Goal: Task Accomplishment & Management: Use online tool/utility

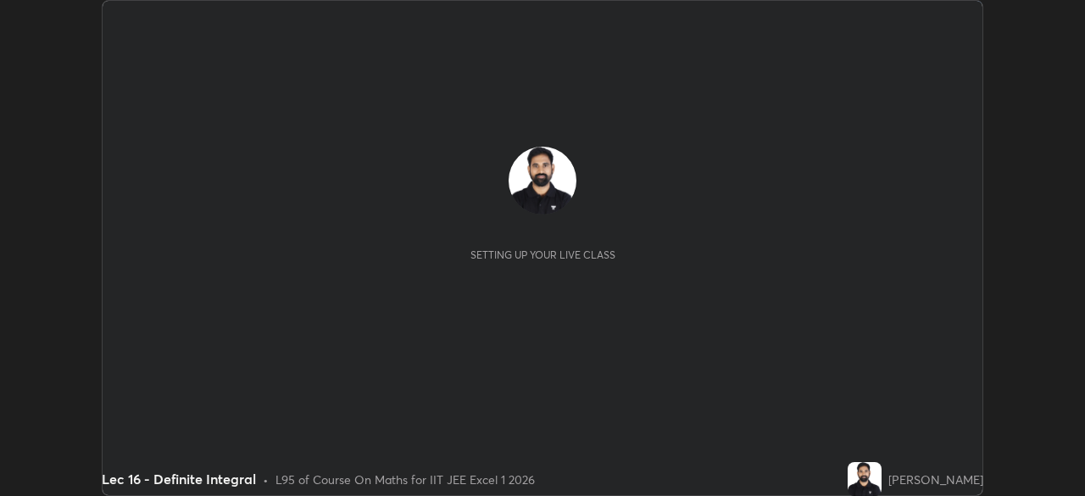
scroll to position [496, 1085]
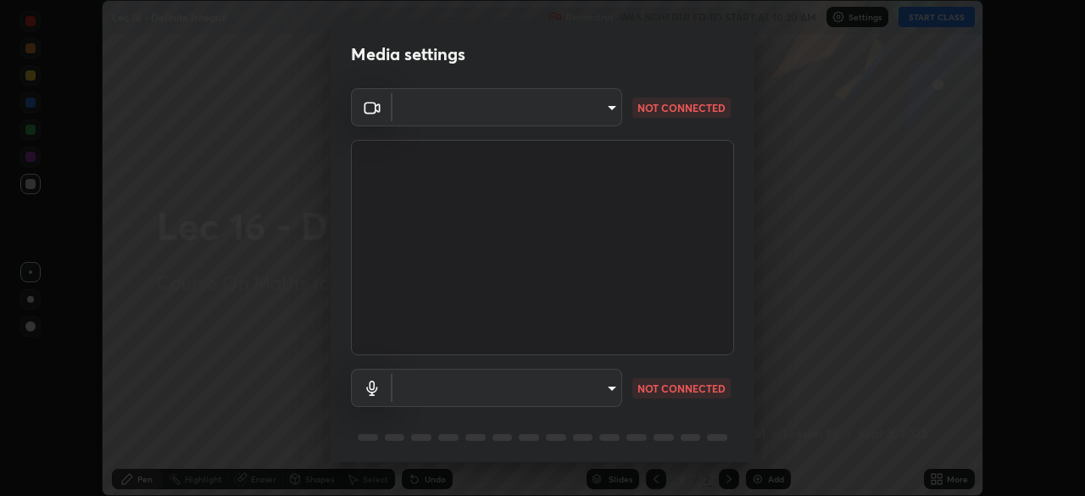
type input "b39c39fa3676aa5d69aadaccdd66f10891f302373f2f417769bad696ffd91bb2"
type input "default"
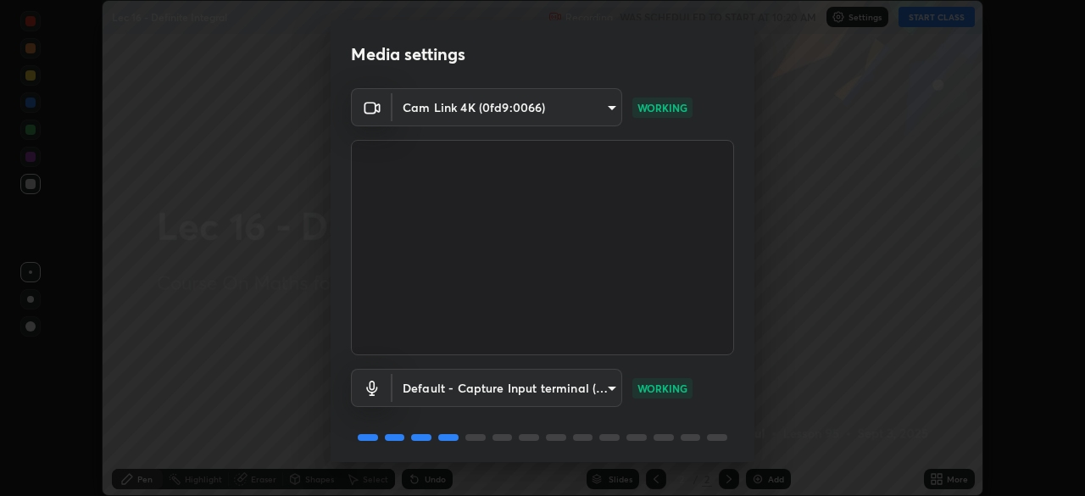
scroll to position [60, 0]
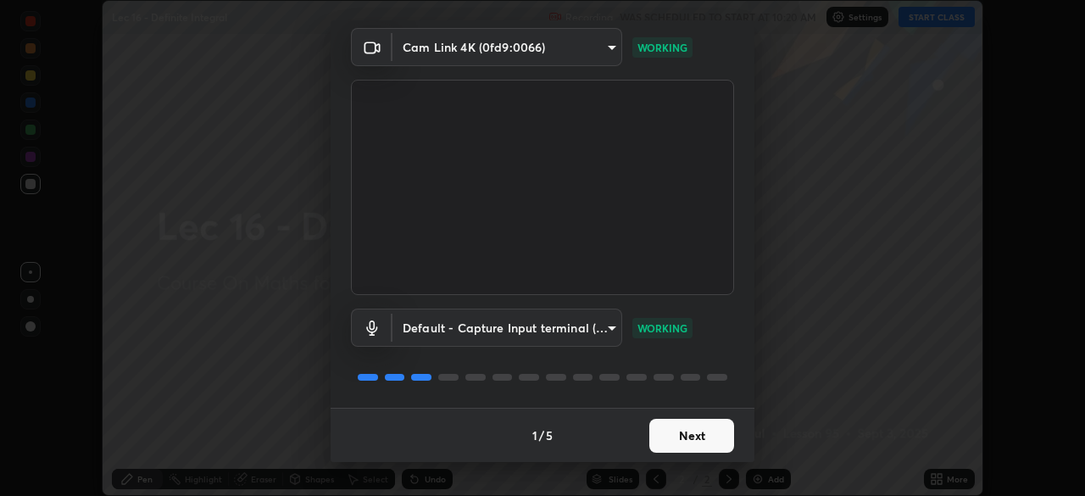
click at [710, 433] on button "Next" at bounding box center [691, 436] width 85 height 34
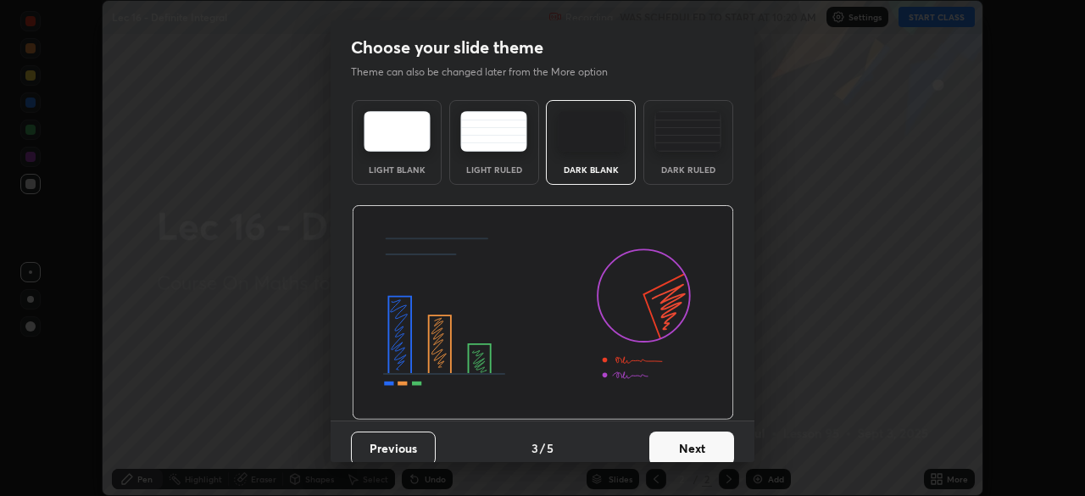
click at [706, 442] on button "Next" at bounding box center [691, 448] width 85 height 34
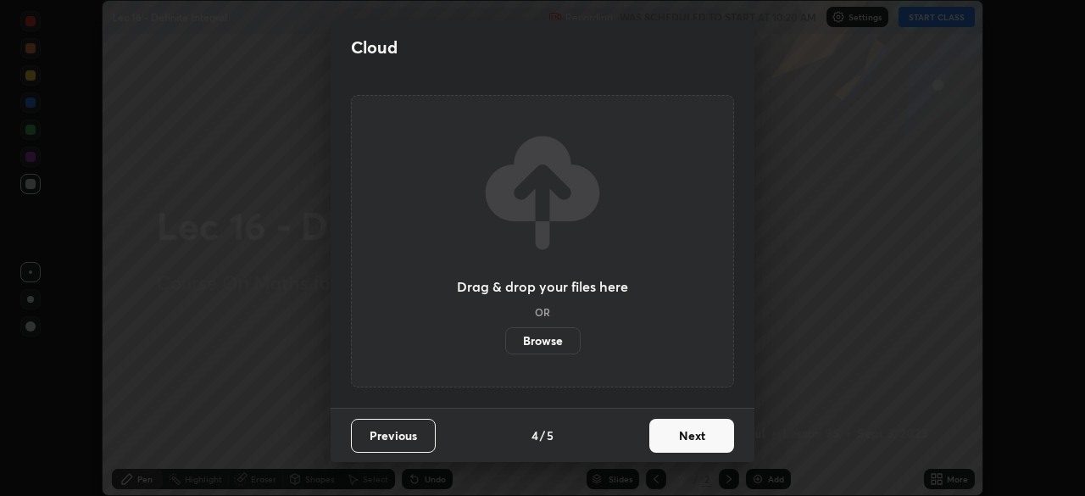
click at [706, 450] on button "Next" at bounding box center [691, 436] width 85 height 34
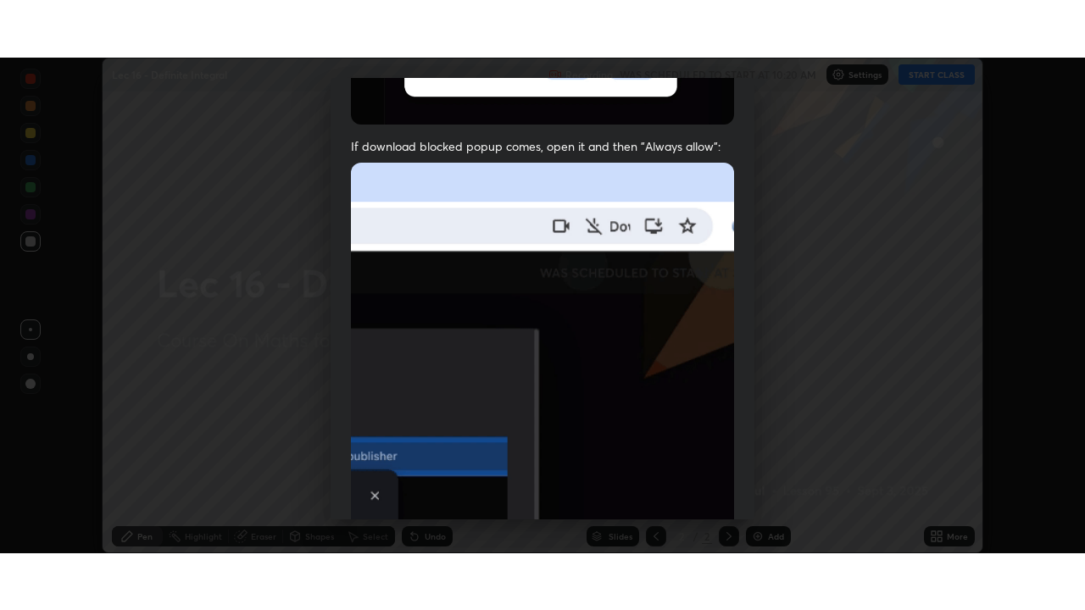
scroll to position [406, 0]
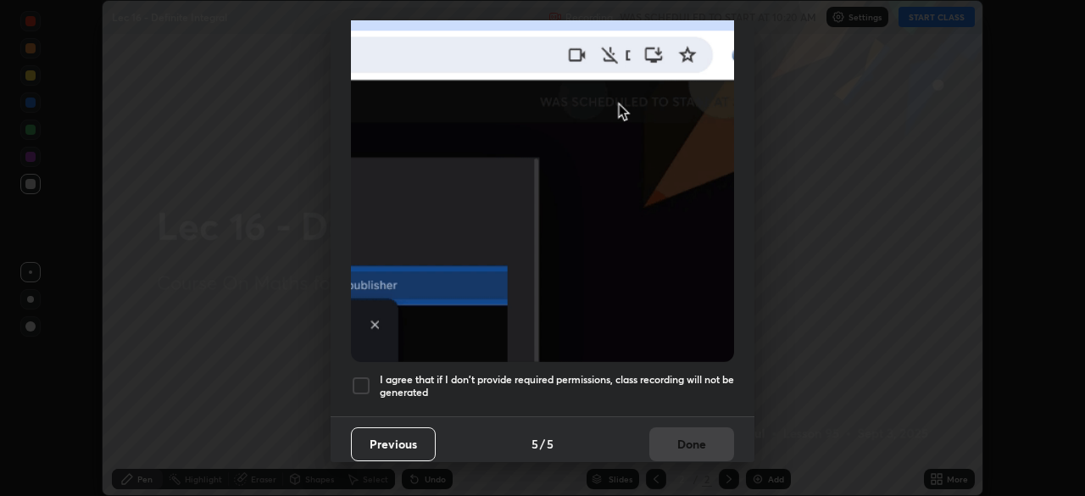
click at [693, 373] on h5 "I agree that if I don't provide required permissions, class recording will not …" at bounding box center [557, 386] width 354 height 26
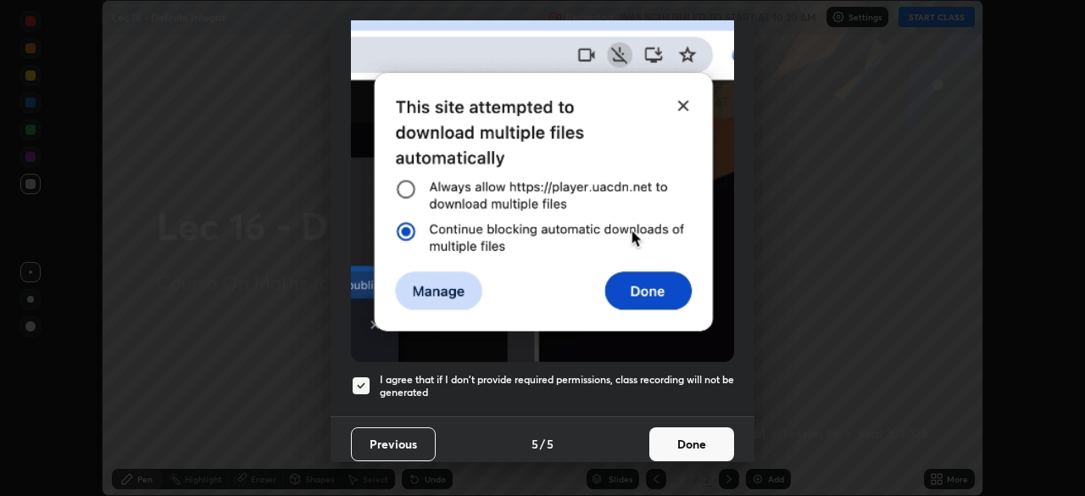
click at [688, 434] on button "Done" at bounding box center [691, 444] width 85 height 34
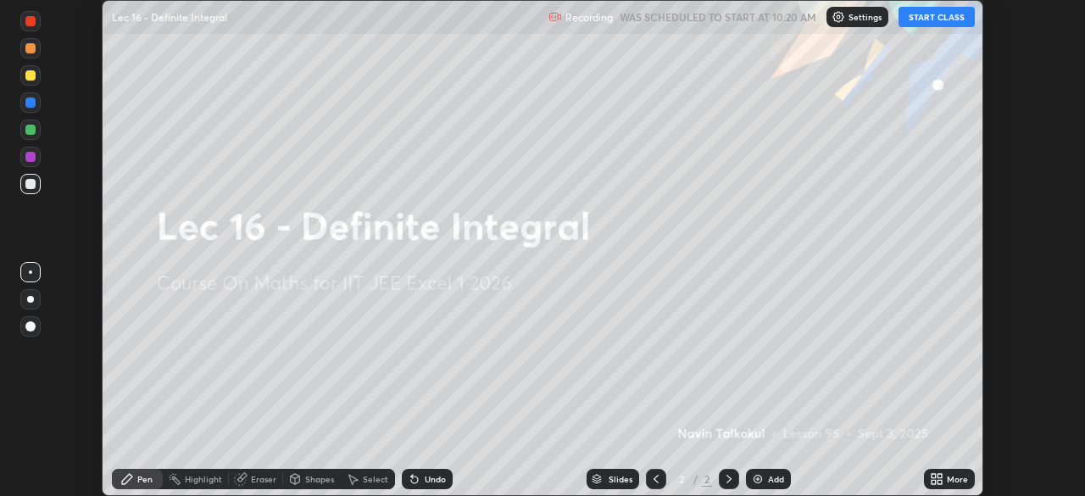
click at [934, 15] on button "START CLASS" at bounding box center [936, 17] width 76 height 20
click at [944, 483] on div "More" at bounding box center [949, 479] width 51 height 20
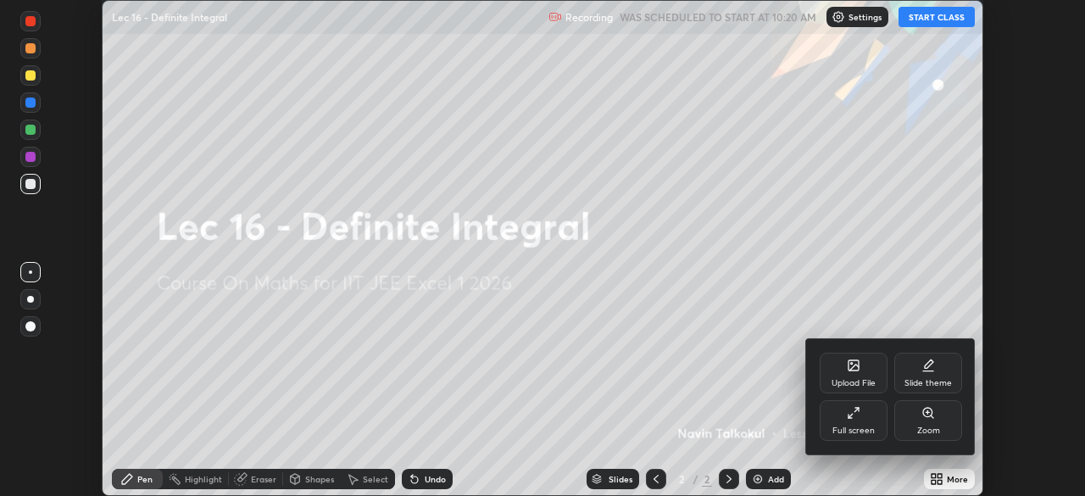
click at [862, 426] on div "Full screen" at bounding box center [853, 430] width 42 height 8
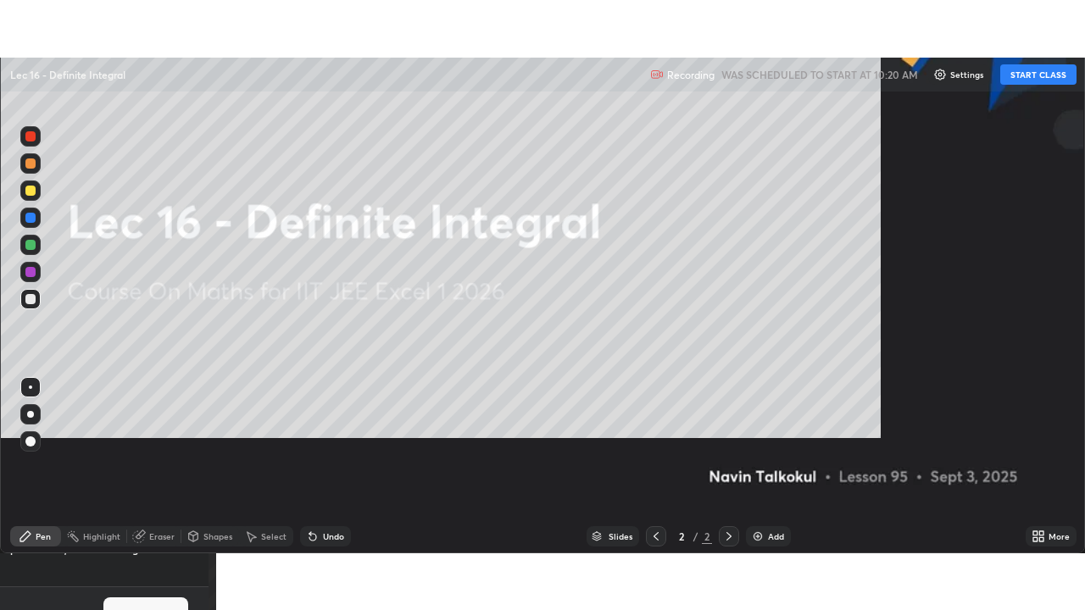
scroll to position [610, 1085]
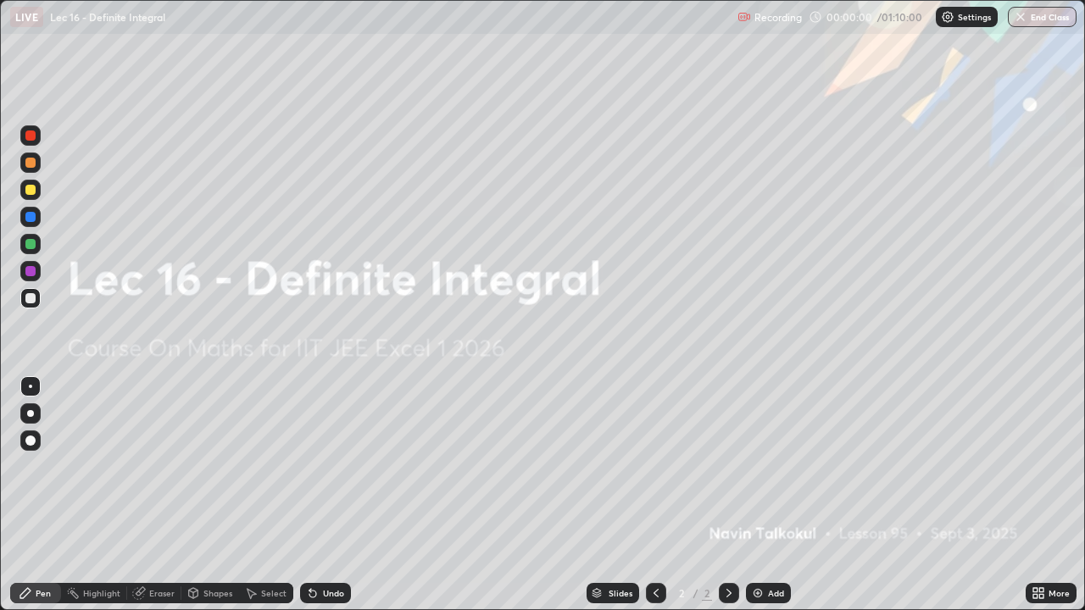
click at [780, 495] on div "Add" at bounding box center [776, 593] width 16 height 8
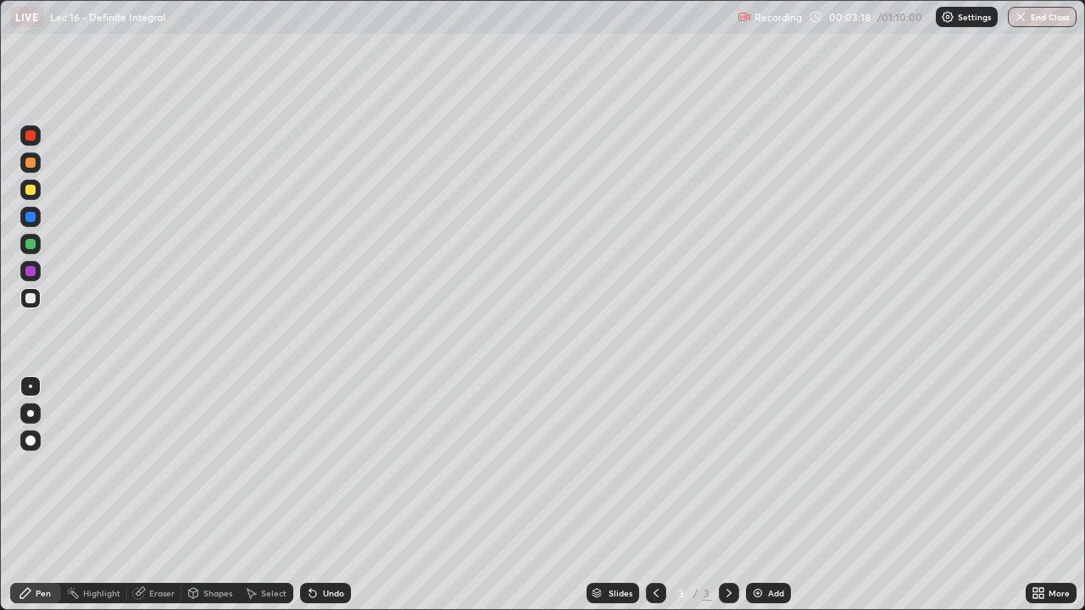
click at [162, 495] on div "Eraser" at bounding box center [161, 593] width 25 height 8
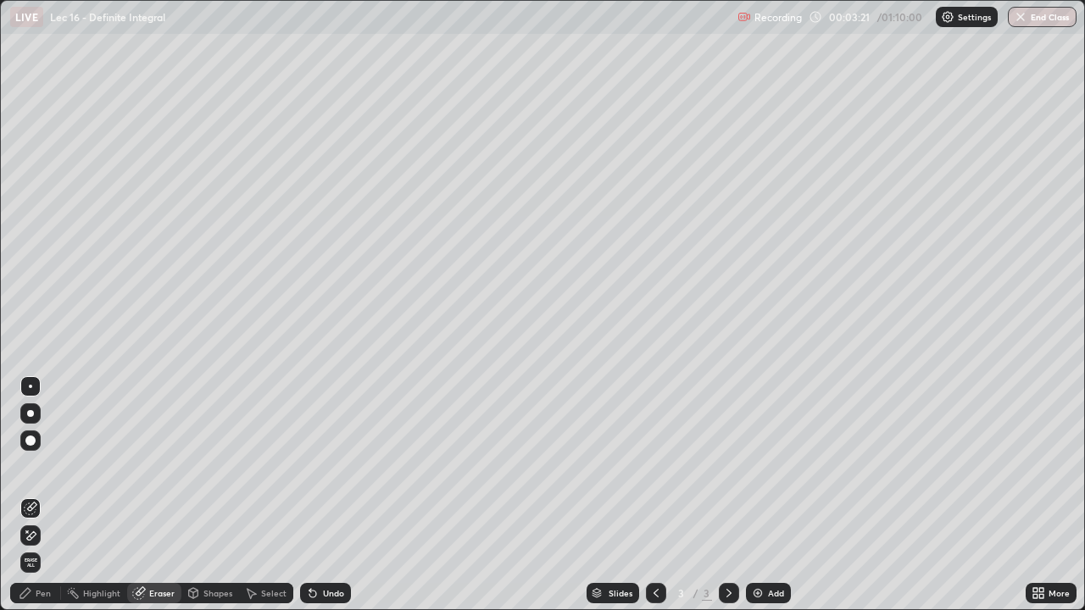
click at [42, 495] on div "Pen" at bounding box center [43, 593] width 15 height 8
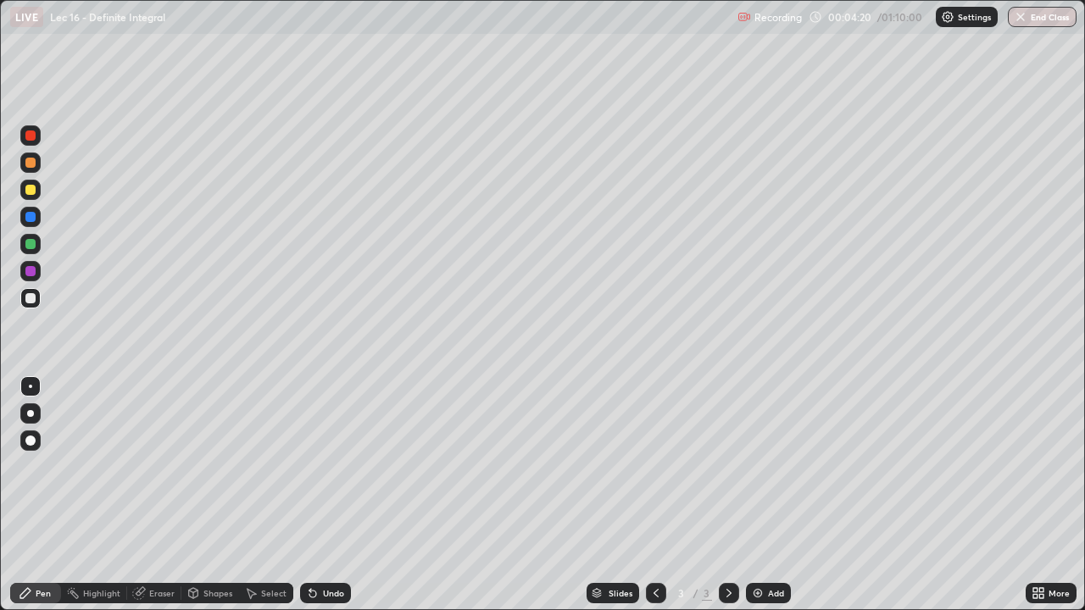
click at [770, 495] on div "Add" at bounding box center [776, 593] width 16 height 8
click at [653, 495] on div at bounding box center [656, 593] width 20 height 20
click at [656, 495] on icon at bounding box center [656, 593] width 14 height 14
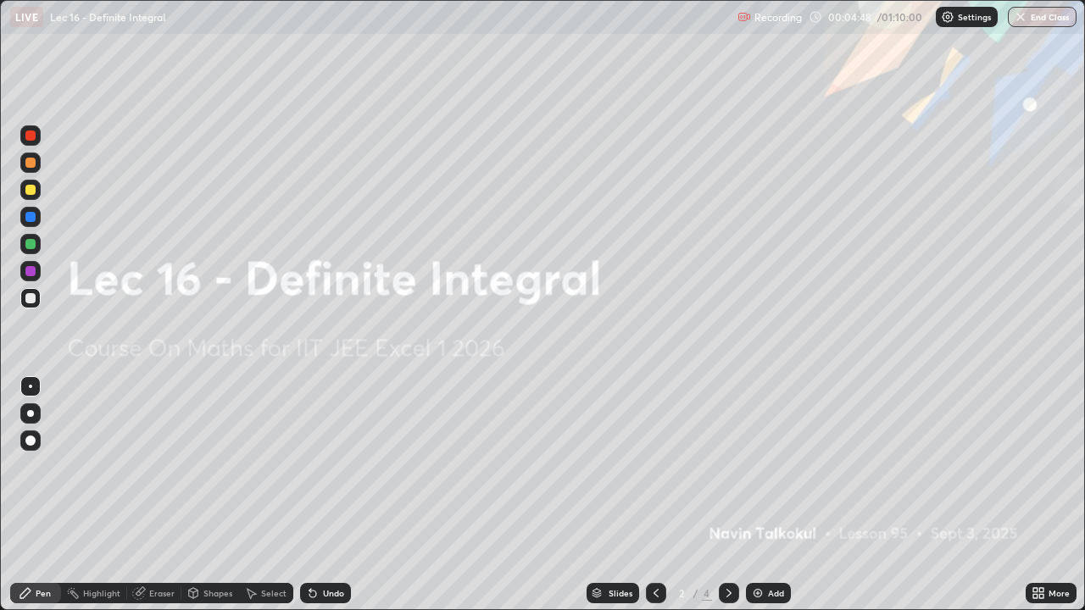
click at [722, 495] on icon at bounding box center [729, 593] width 14 height 14
click at [720, 495] on div at bounding box center [729, 593] width 20 height 20
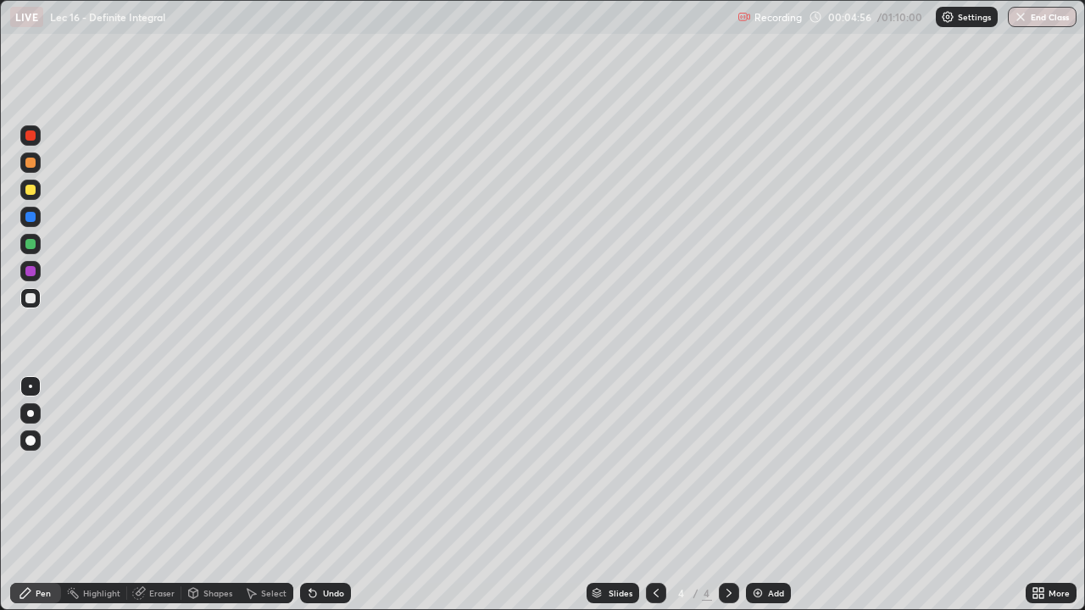
click at [337, 495] on div "Undo" at bounding box center [333, 593] width 21 height 8
click at [336, 495] on div "Undo" at bounding box center [333, 593] width 21 height 8
click at [657, 495] on icon at bounding box center [656, 593] width 14 height 14
click at [719, 495] on div at bounding box center [729, 593] width 20 height 20
click at [653, 495] on icon at bounding box center [656, 593] width 14 height 14
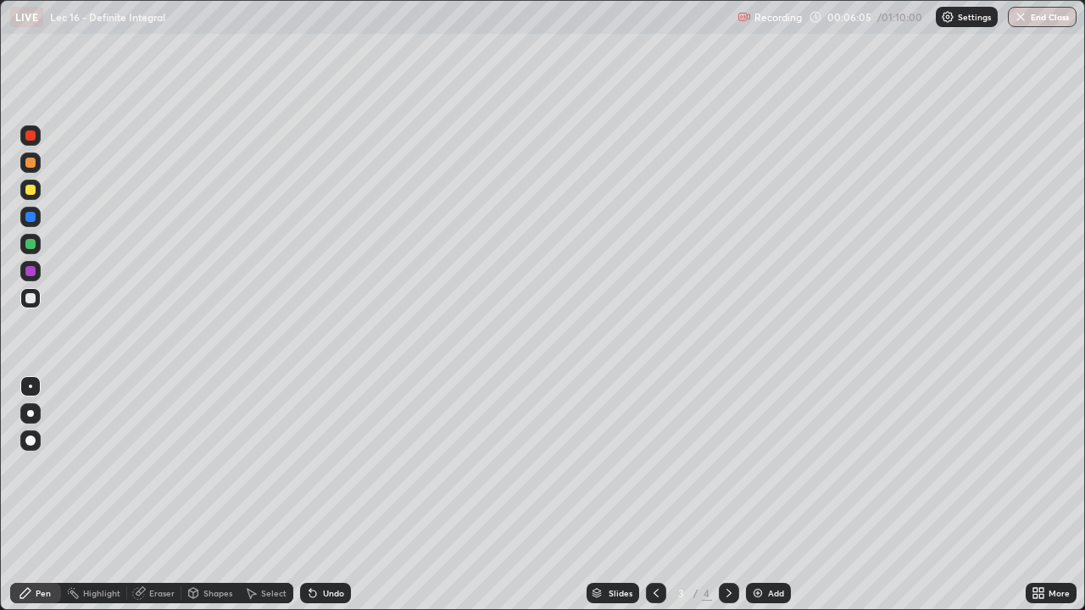
click at [653, 495] on icon at bounding box center [655, 593] width 5 height 8
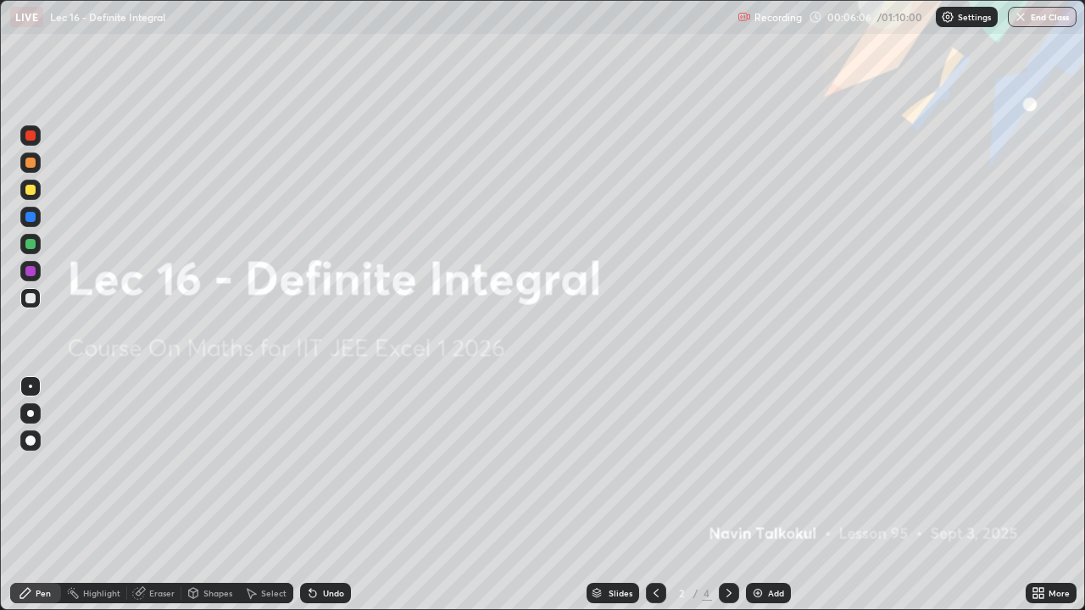
click at [726, 495] on icon at bounding box center [729, 593] width 14 height 14
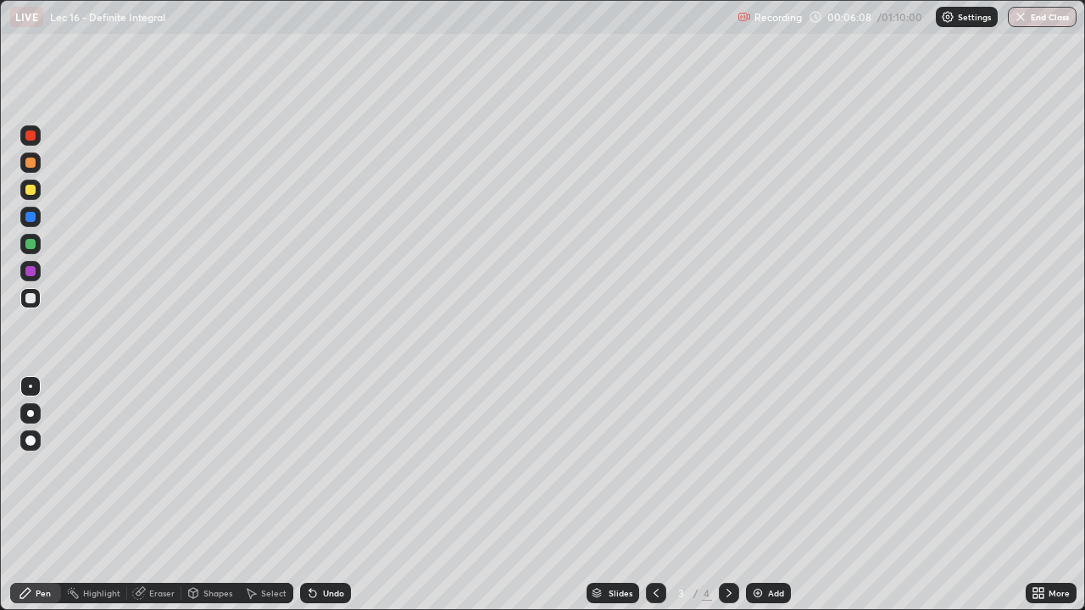
click at [741, 495] on div "Slides 3 / 4 Add" at bounding box center [688, 593] width 674 height 34
click at [721, 495] on div at bounding box center [729, 593] width 20 height 20
click at [761, 495] on img at bounding box center [758, 593] width 14 height 14
click at [337, 495] on div "Undo" at bounding box center [333, 593] width 21 height 8
click at [331, 495] on div "Undo" at bounding box center [333, 593] width 21 height 8
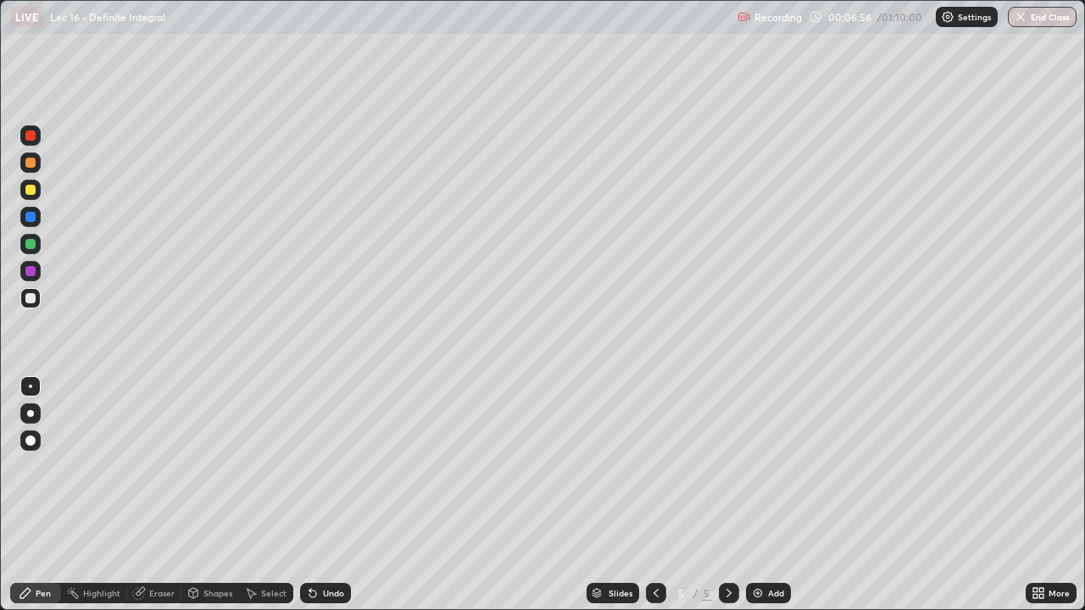
click at [328, 495] on div "Undo" at bounding box center [333, 593] width 21 height 8
click at [325, 495] on div "Undo" at bounding box center [333, 593] width 21 height 8
click at [323, 495] on div "Undo" at bounding box center [333, 593] width 21 height 8
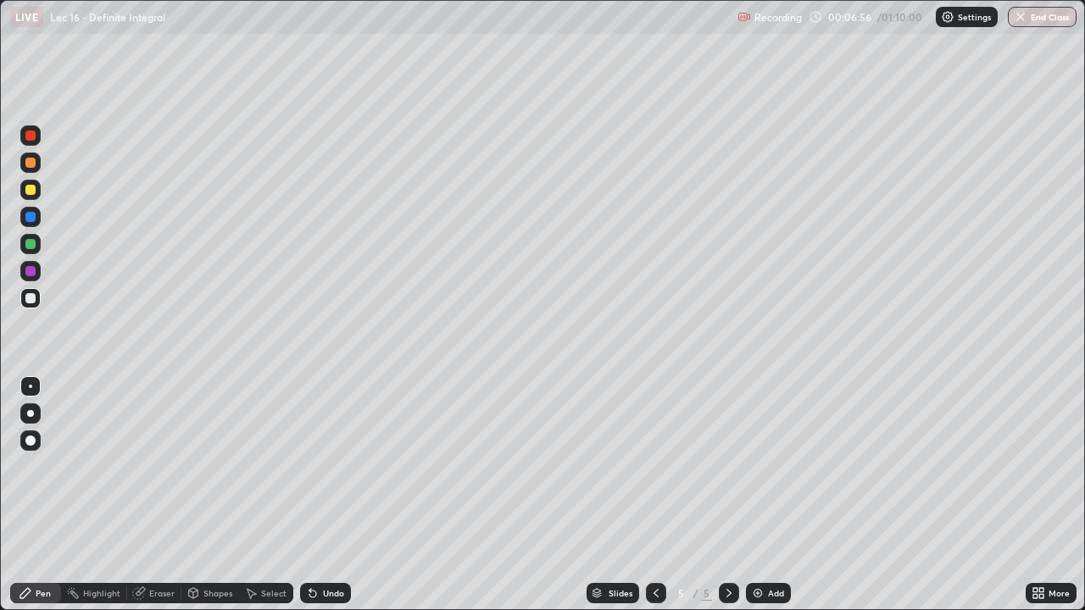
click at [323, 495] on div "Undo" at bounding box center [325, 593] width 51 height 20
click at [323, 495] on div "Undo" at bounding box center [333, 593] width 21 height 8
click at [319, 495] on div "Undo" at bounding box center [325, 593] width 51 height 20
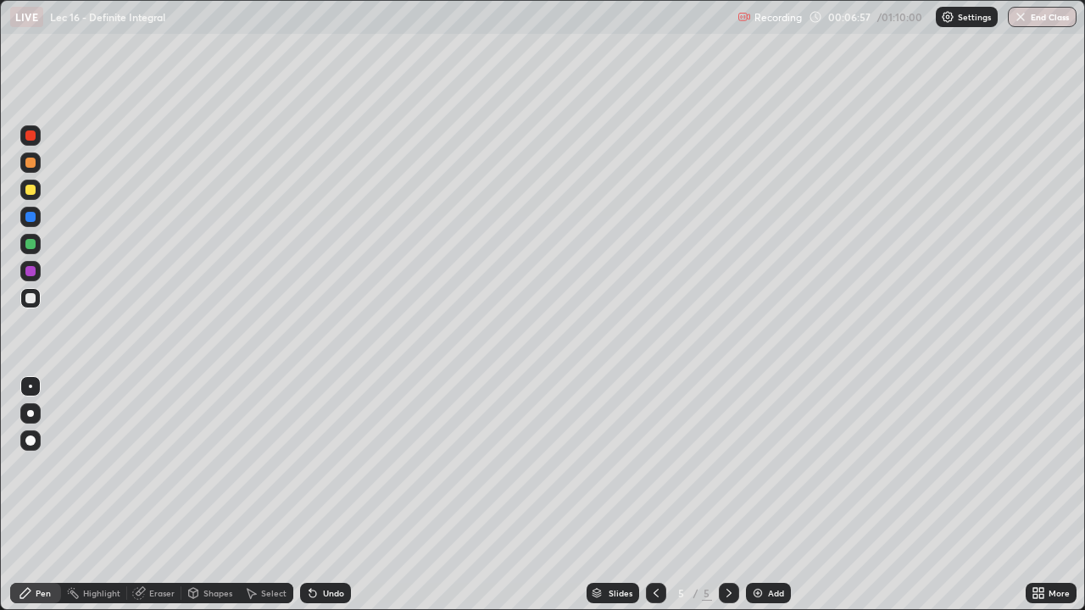
click at [323, 495] on div "Undo" at bounding box center [333, 593] width 21 height 8
click at [649, 495] on icon at bounding box center [656, 593] width 14 height 14
click at [651, 495] on icon at bounding box center [656, 593] width 14 height 14
click at [726, 495] on icon at bounding box center [729, 593] width 14 height 14
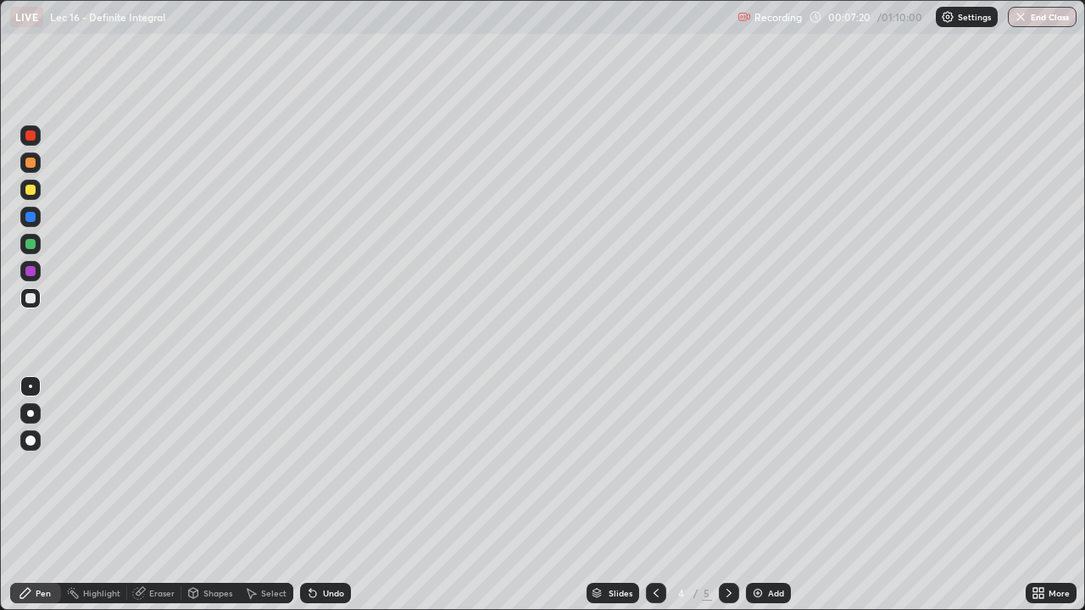
click at [732, 495] on icon at bounding box center [729, 593] width 14 height 14
click at [728, 495] on icon at bounding box center [729, 593] width 14 height 14
click at [774, 495] on div "Add" at bounding box center [776, 593] width 16 height 8
click at [646, 495] on div at bounding box center [656, 593] width 20 height 20
click at [653, 495] on icon at bounding box center [656, 593] width 14 height 14
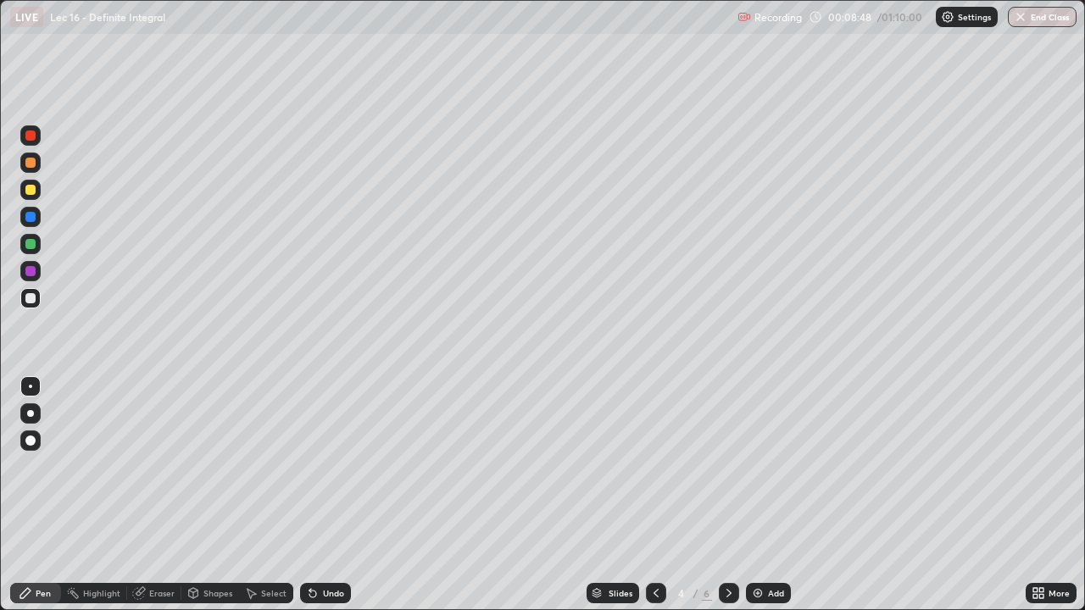
click at [654, 495] on icon at bounding box center [656, 593] width 14 height 14
click at [727, 495] on div at bounding box center [729, 593] width 20 height 20
click at [729, 495] on icon at bounding box center [729, 593] width 14 height 14
click at [653, 495] on icon at bounding box center [655, 593] width 5 height 8
click at [727, 495] on icon at bounding box center [729, 593] width 14 height 14
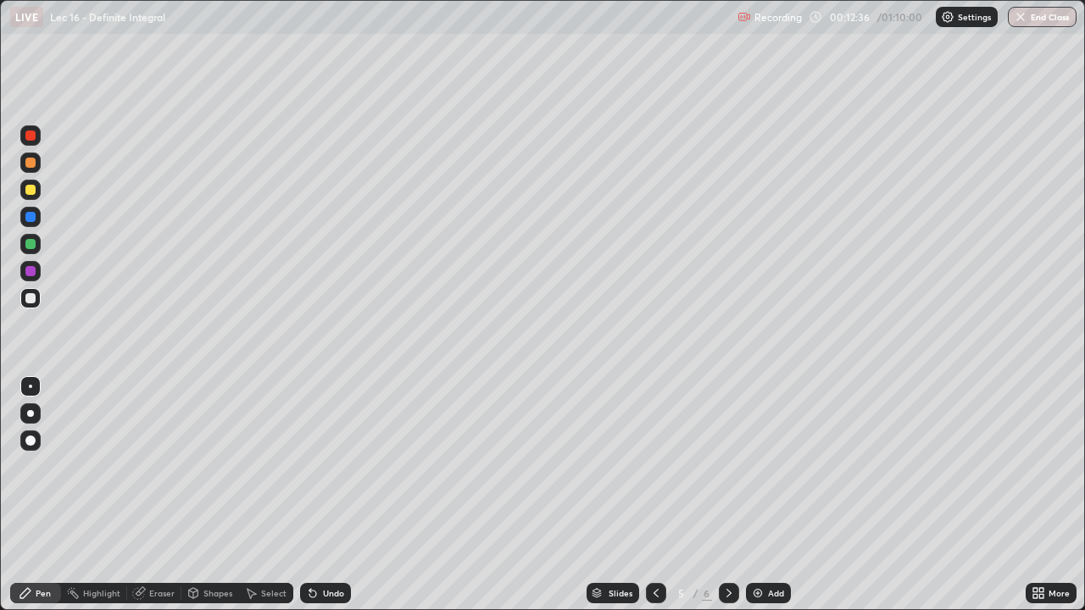
click at [725, 495] on icon at bounding box center [729, 593] width 14 height 14
click at [653, 495] on icon at bounding box center [656, 593] width 14 height 14
click at [729, 495] on icon at bounding box center [728, 593] width 5 height 8
click at [772, 495] on div "Add" at bounding box center [776, 593] width 16 height 8
click at [32, 274] on div at bounding box center [30, 271] width 10 height 10
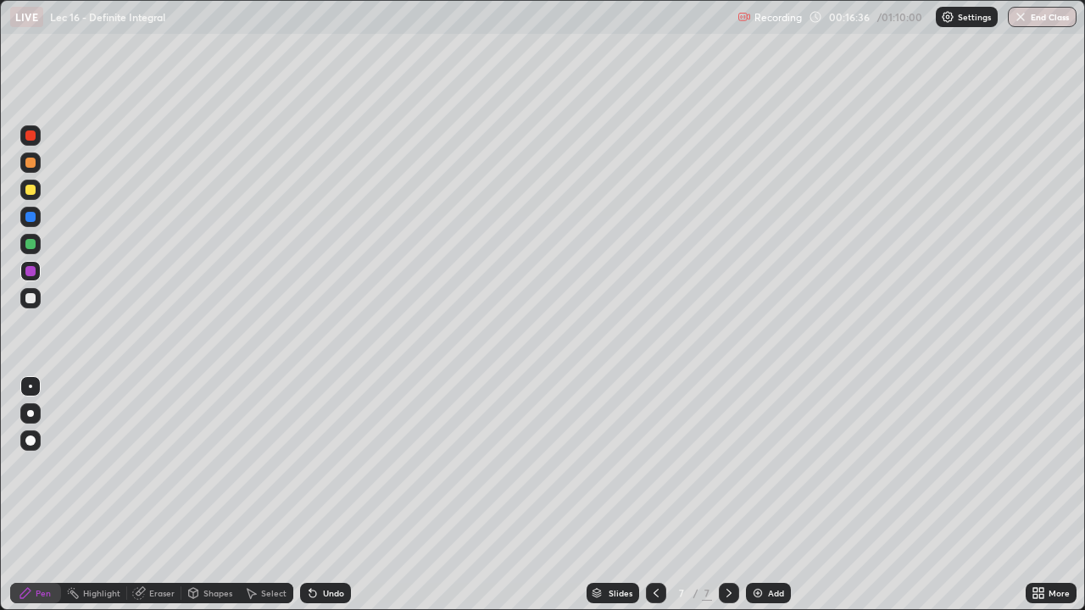
click at [24, 298] on div at bounding box center [30, 298] width 20 height 20
click at [763, 495] on div "Add" at bounding box center [768, 593] width 45 height 20
click at [345, 495] on div "Undo" at bounding box center [325, 593] width 51 height 20
click at [337, 495] on div "Undo" at bounding box center [333, 593] width 21 height 8
click at [330, 495] on div "Undo" at bounding box center [333, 593] width 21 height 8
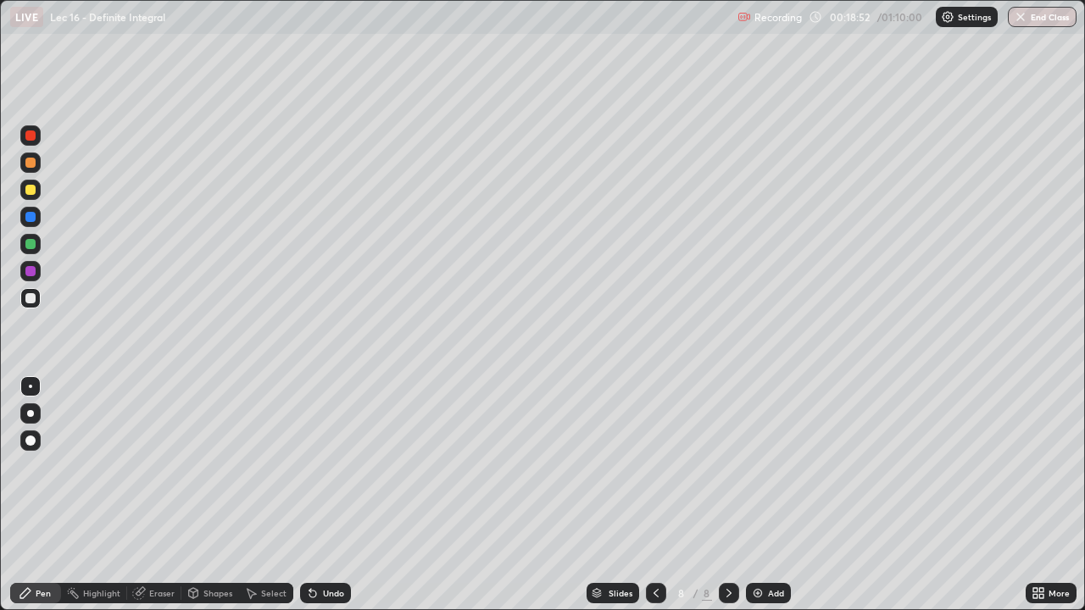
click at [325, 495] on div "Undo" at bounding box center [333, 593] width 21 height 8
click at [650, 495] on icon at bounding box center [656, 593] width 14 height 14
click at [727, 495] on icon at bounding box center [728, 593] width 5 height 8
click at [656, 495] on icon at bounding box center [656, 593] width 14 height 14
click at [727, 495] on icon at bounding box center [729, 593] width 14 height 14
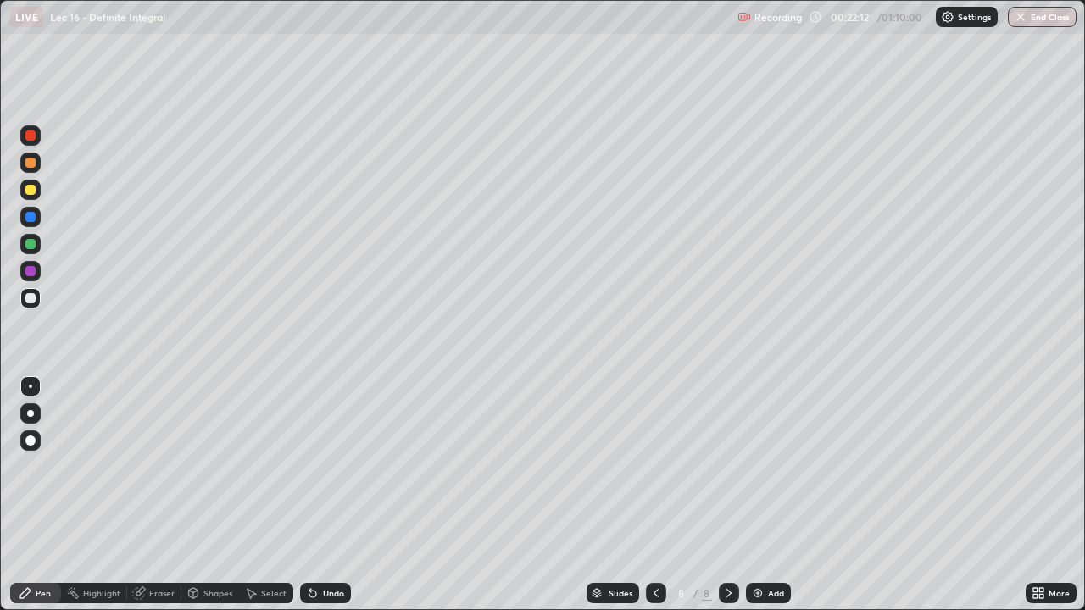
click at [654, 495] on icon at bounding box center [656, 593] width 14 height 14
click at [727, 495] on icon at bounding box center [729, 593] width 14 height 14
click at [763, 495] on div "Add" at bounding box center [768, 593] width 45 height 20
click at [336, 495] on div "Undo" at bounding box center [333, 593] width 21 height 8
click at [338, 495] on div "Undo" at bounding box center [325, 593] width 51 height 20
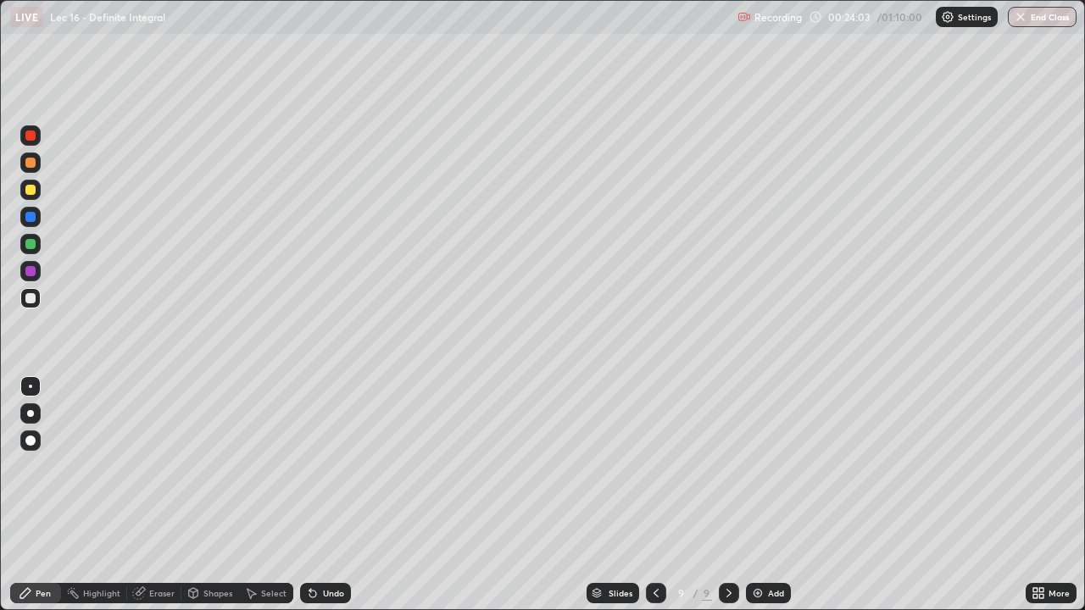
click at [323, 495] on div "Undo" at bounding box center [333, 593] width 21 height 8
click at [327, 495] on div "Undo" at bounding box center [333, 593] width 21 height 8
click at [759, 495] on img at bounding box center [758, 593] width 14 height 14
click at [334, 495] on div "Undo" at bounding box center [333, 593] width 21 height 8
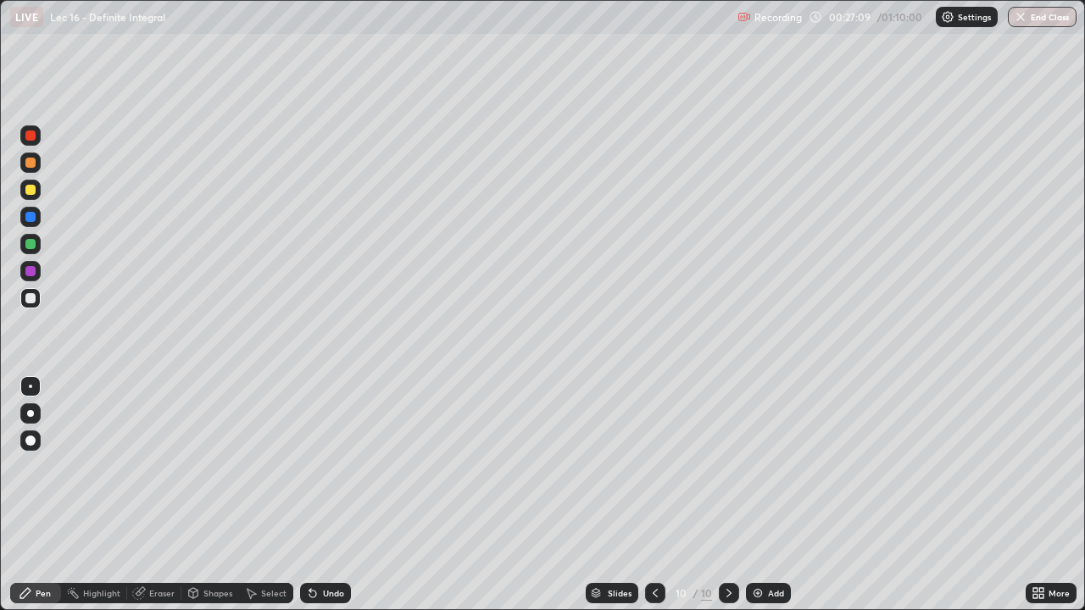
click at [331, 495] on div "Undo" at bounding box center [333, 593] width 21 height 8
click at [332, 495] on div "Undo" at bounding box center [333, 593] width 21 height 8
click at [330, 495] on div "Undo" at bounding box center [333, 593] width 21 height 8
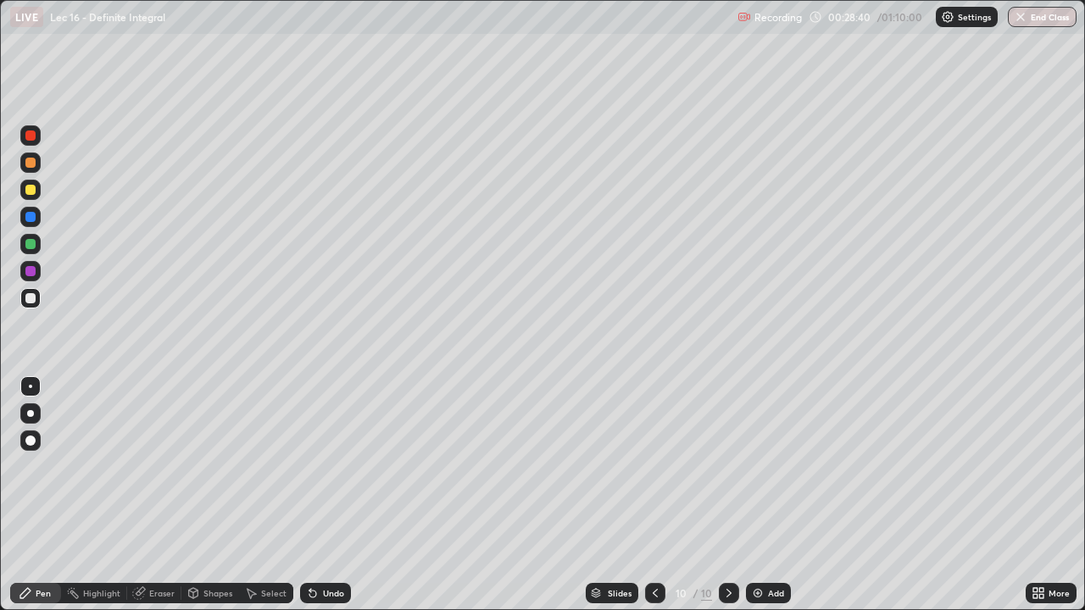
click at [763, 495] on div "Add" at bounding box center [768, 593] width 45 height 20
click at [655, 495] on icon at bounding box center [656, 593] width 14 height 14
click at [722, 495] on icon at bounding box center [729, 593] width 14 height 14
click at [333, 495] on div "Undo" at bounding box center [333, 593] width 21 height 8
click at [330, 495] on div "Undo" at bounding box center [333, 593] width 21 height 8
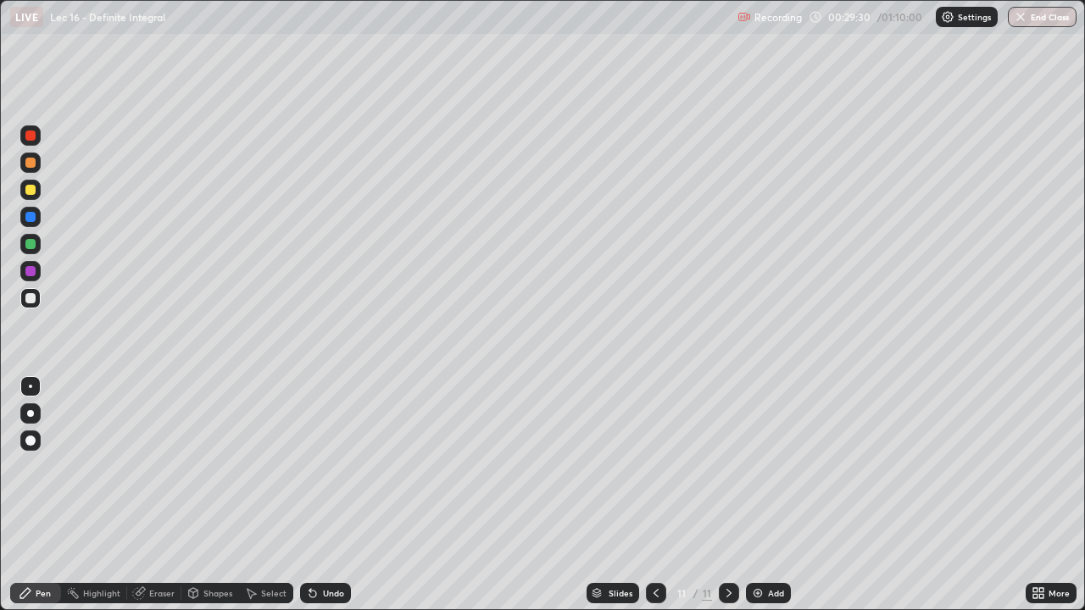
click at [332, 495] on div "Undo" at bounding box center [333, 593] width 21 height 8
click at [329, 495] on div "Undo" at bounding box center [333, 593] width 21 height 8
click at [657, 495] on icon at bounding box center [656, 593] width 14 height 14
click at [729, 495] on icon at bounding box center [729, 593] width 14 height 14
click at [654, 495] on icon at bounding box center [656, 593] width 14 height 14
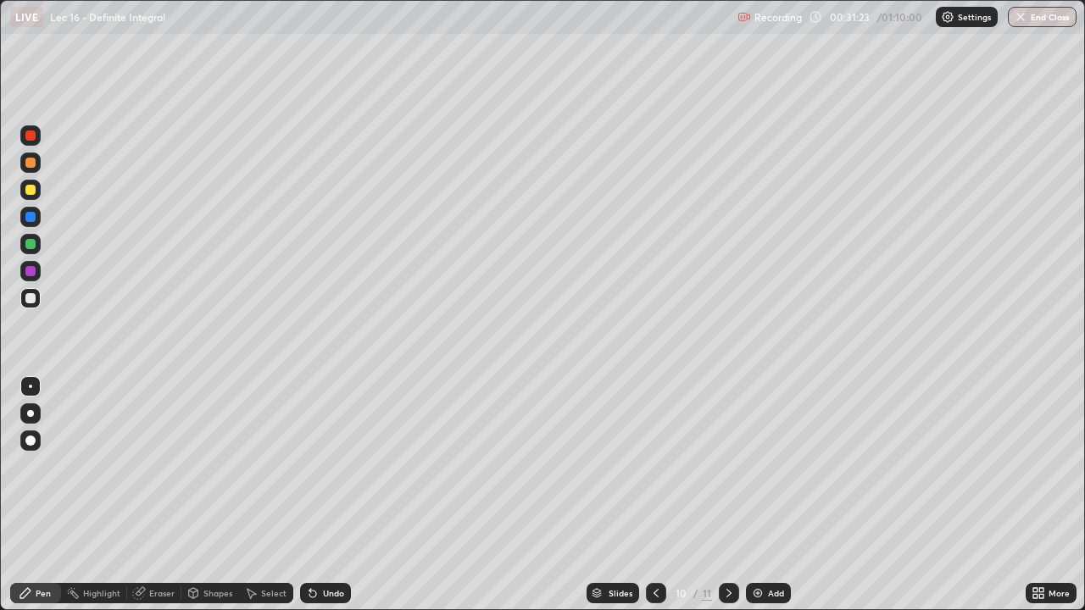
click at [724, 495] on icon at bounding box center [729, 593] width 14 height 14
click at [653, 495] on icon at bounding box center [655, 593] width 5 height 8
click at [729, 495] on icon at bounding box center [729, 593] width 14 height 14
click at [156, 495] on div "Eraser" at bounding box center [161, 593] width 25 height 8
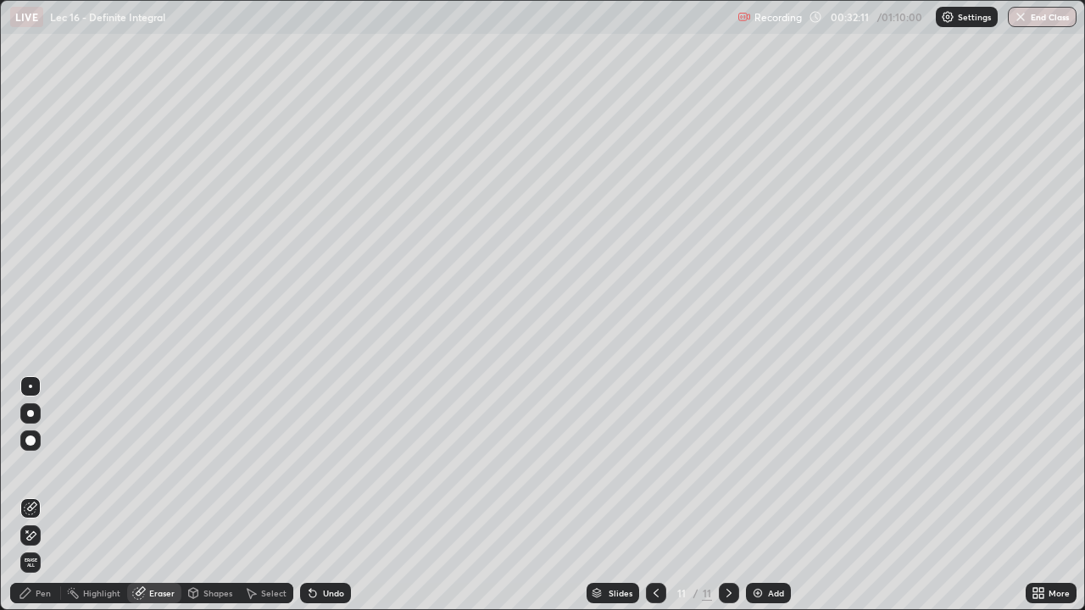
click at [38, 495] on div "Pen" at bounding box center [43, 593] width 15 height 8
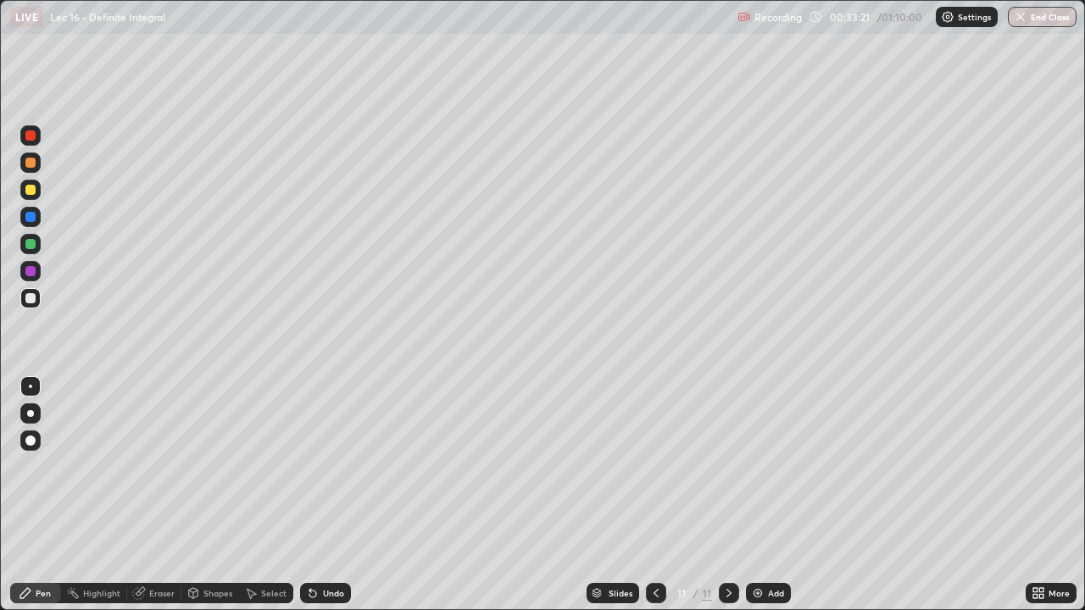
click at [654, 495] on icon at bounding box center [656, 593] width 14 height 14
click at [725, 495] on icon at bounding box center [729, 593] width 14 height 14
click at [654, 495] on icon at bounding box center [656, 593] width 14 height 14
click at [732, 495] on div at bounding box center [729, 593] width 20 height 20
click at [769, 495] on div "Add" at bounding box center [776, 593] width 16 height 8
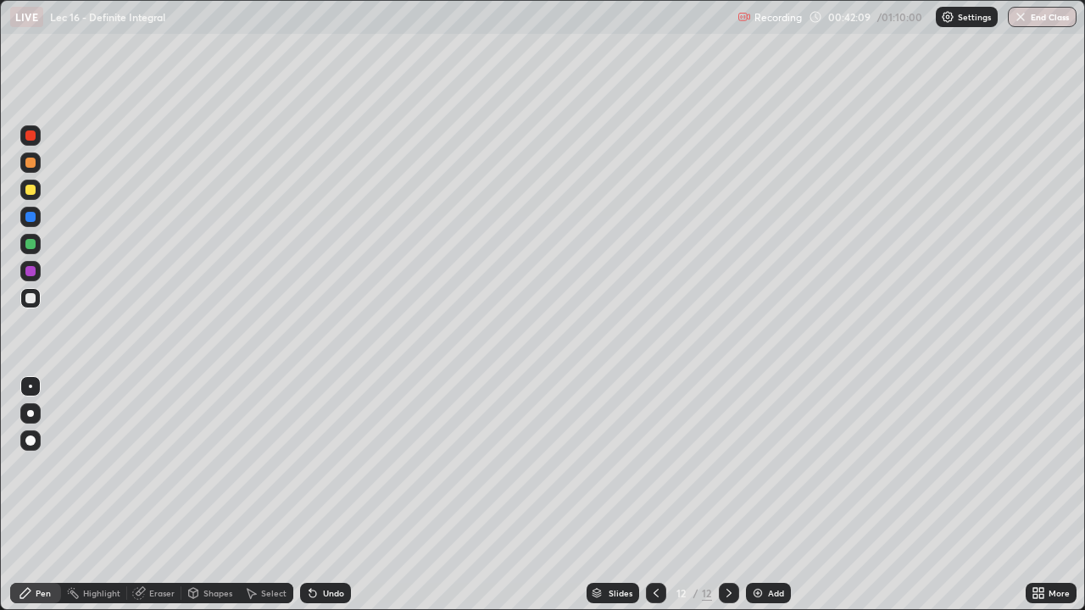
click at [325, 495] on div "Undo" at bounding box center [333, 593] width 21 height 8
click at [329, 495] on div "Undo" at bounding box center [333, 593] width 21 height 8
click at [332, 495] on div "Undo" at bounding box center [333, 593] width 21 height 8
click at [326, 495] on div "Undo" at bounding box center [325, 593] width 51 height 20
click at [768, 495] on div "Add" at bounding box center [776, 593] width 16 height 8
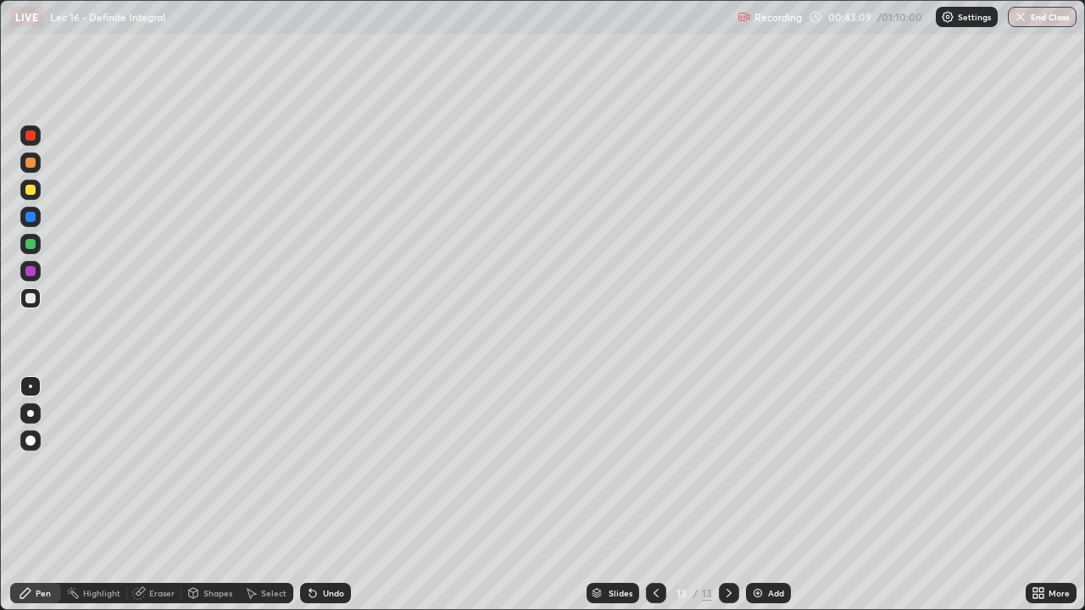
click at [653, 495] on icon at bounding box center [655, 593] width 5 height 8
click at [763, 495] on div "Add" at bounding box center [768, 593] width 45 height 20
click at [655, 495] on div at bounding box center [656, 593] width 20 height 20
click at [727, 495] on icon at bounding box center [729, 593] width 14 height 14
click at [649, 495] on icon at bounding box center [656, 593] width 14 height 14
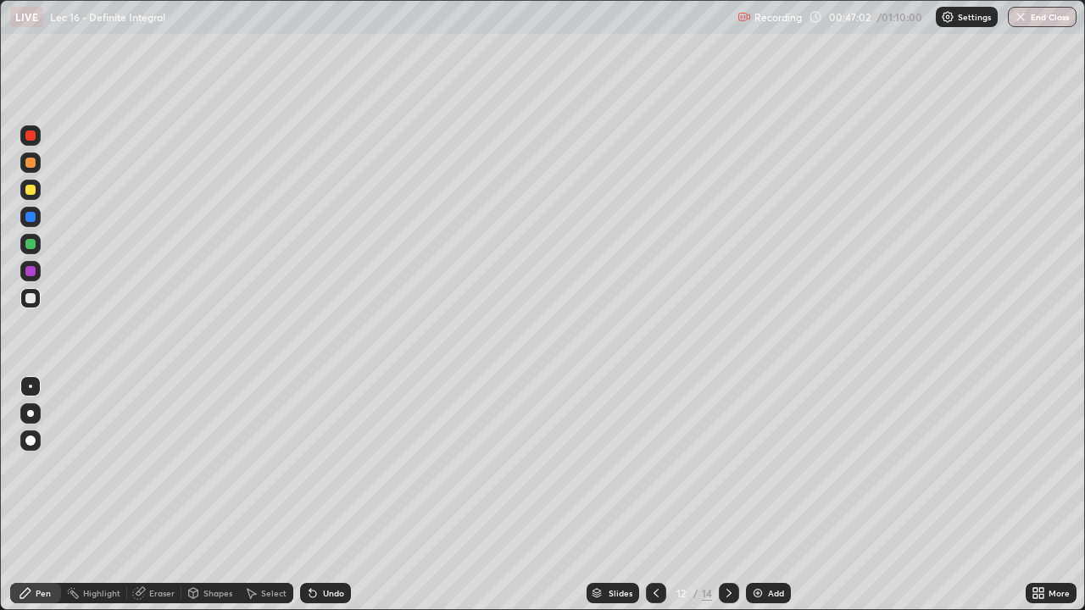
click at [730, 495] on icon at bounding box center [729, 593] width 14 height 14
click at [651, 495] on icon at bounding box center [656, 593] width 14 height 14
click at [763, 495] on div "Add" at bounding box center [768, 593] width 45 height 20
click at [342, 495] on div "Undo" at bounding box center [325, 593] width 51 height 20
click at [767, 495] on div "Add" at bounding box center [768, 593] width 45 height 20
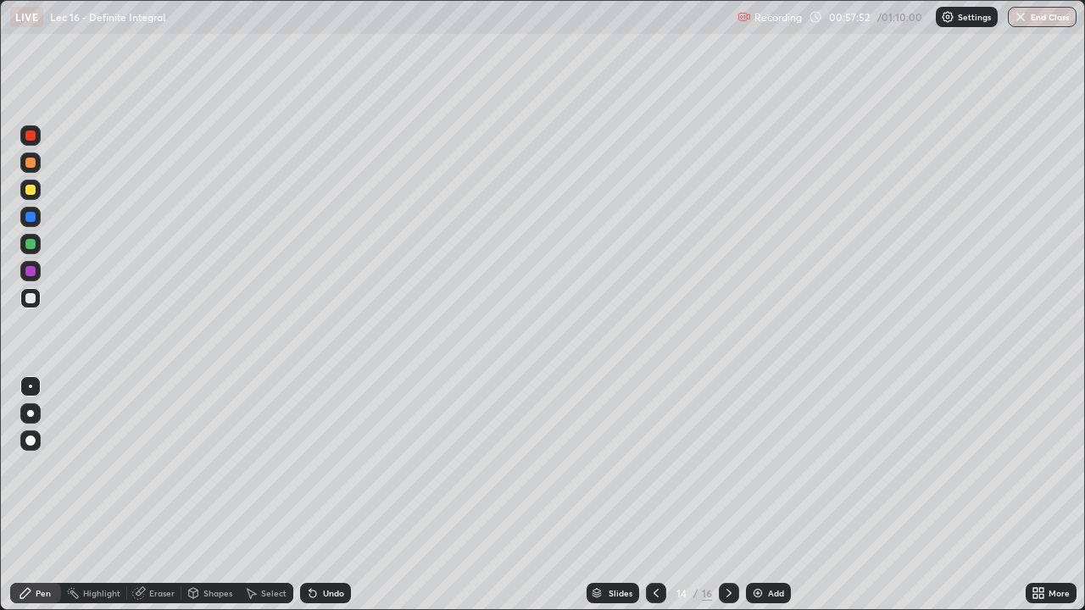
click at [267, 495] on div "Select" at bounding box center [273, 593] width 25 height 8
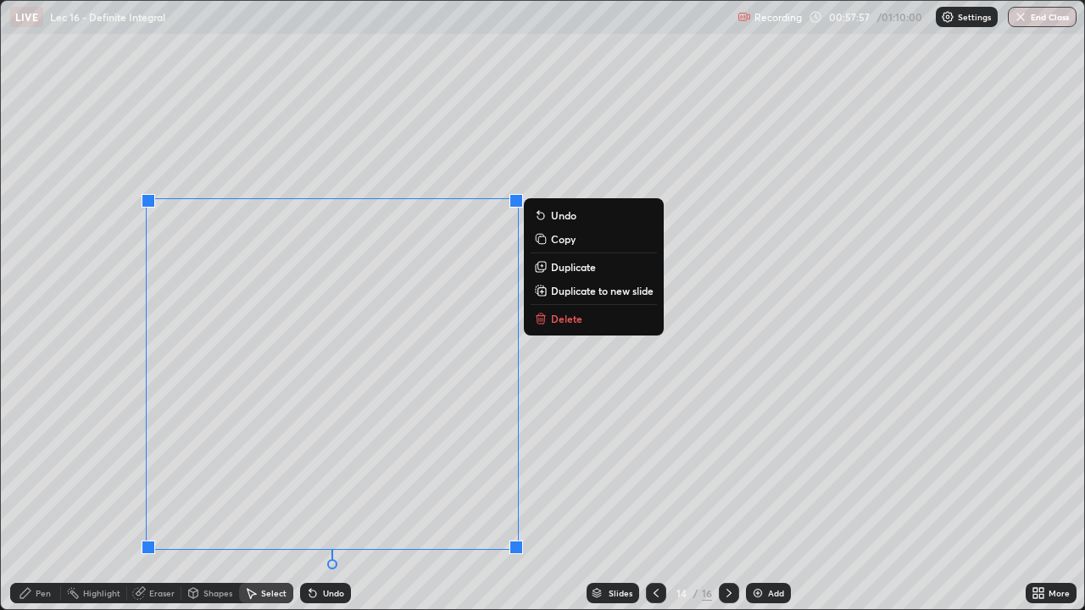
click at [599, 452] on div "0 ° Undo Copy Duplicate Duplicate to new slide Delete" at bounding box center [542, 305] width 1083 height 608
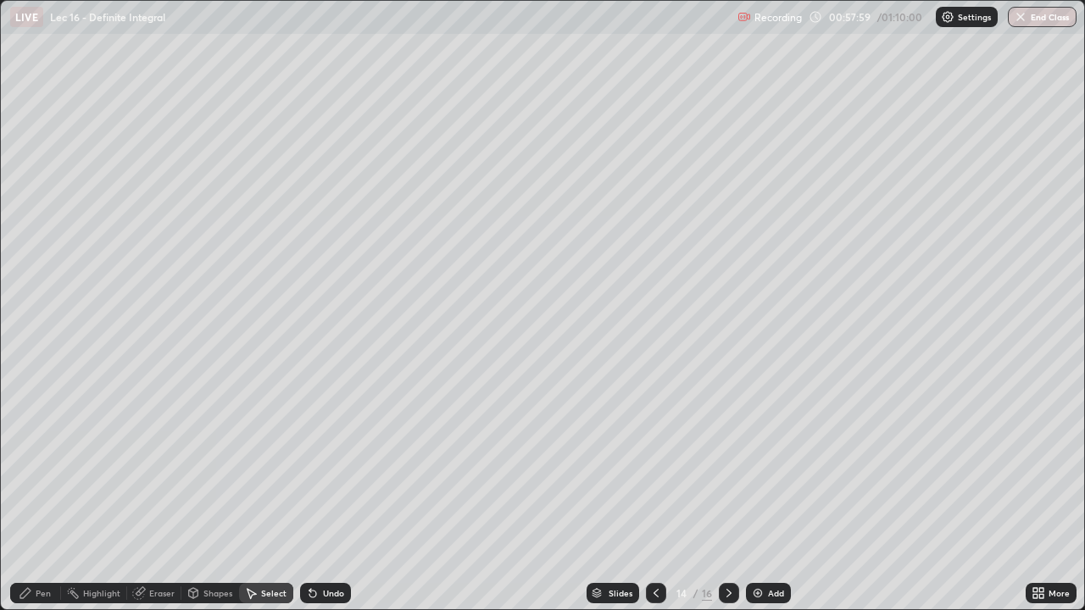
click at [49, 495] on div "Pen" at bounding box center [43, 593] width 15 height 8
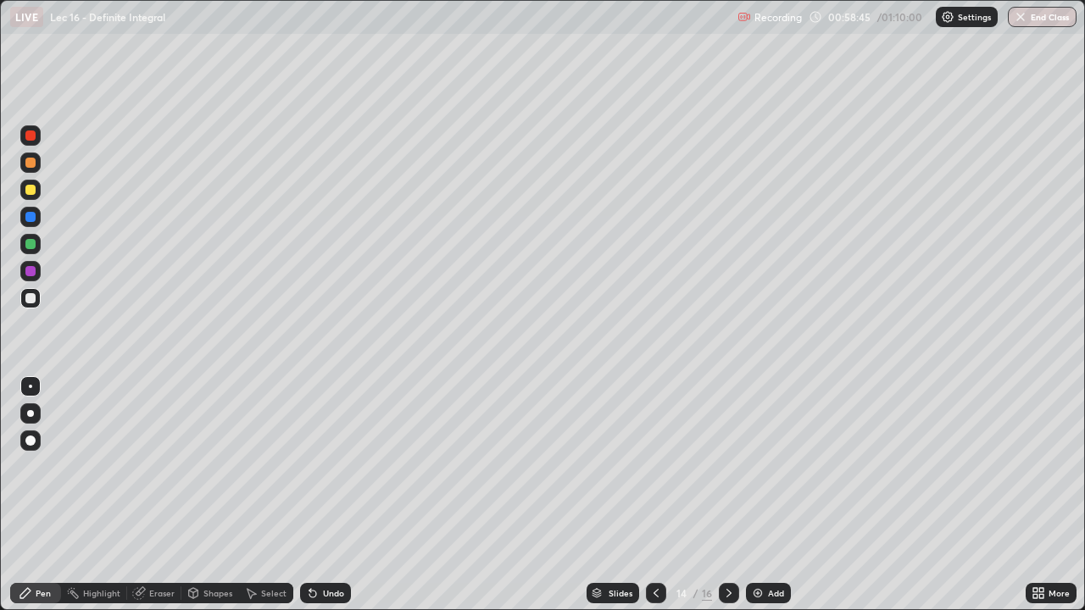
click at [334, 495] on div "Undo" at bounding box center [333, 593] width 21 height 8
click at [330, 495] on div "Undo" at bounding box center [333, 593] width 21 height 8
click at [331, 495] on div "Undo" at bounding box center [333, 593] width 21 height 8
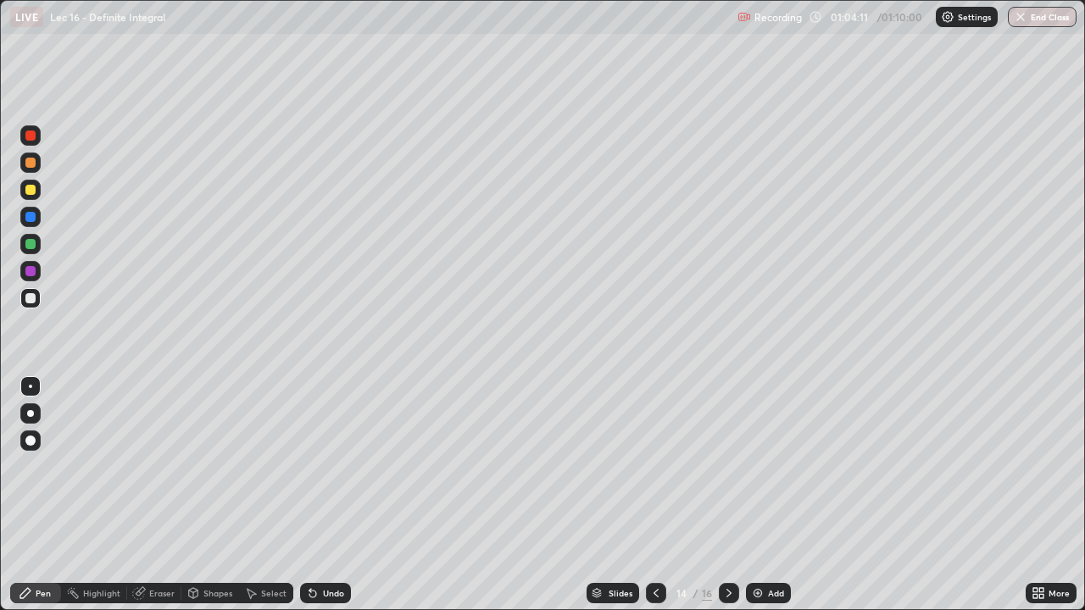
click at [1051, 17] on button "End Class" at bounding box center [1041, 17] width 69 height 20
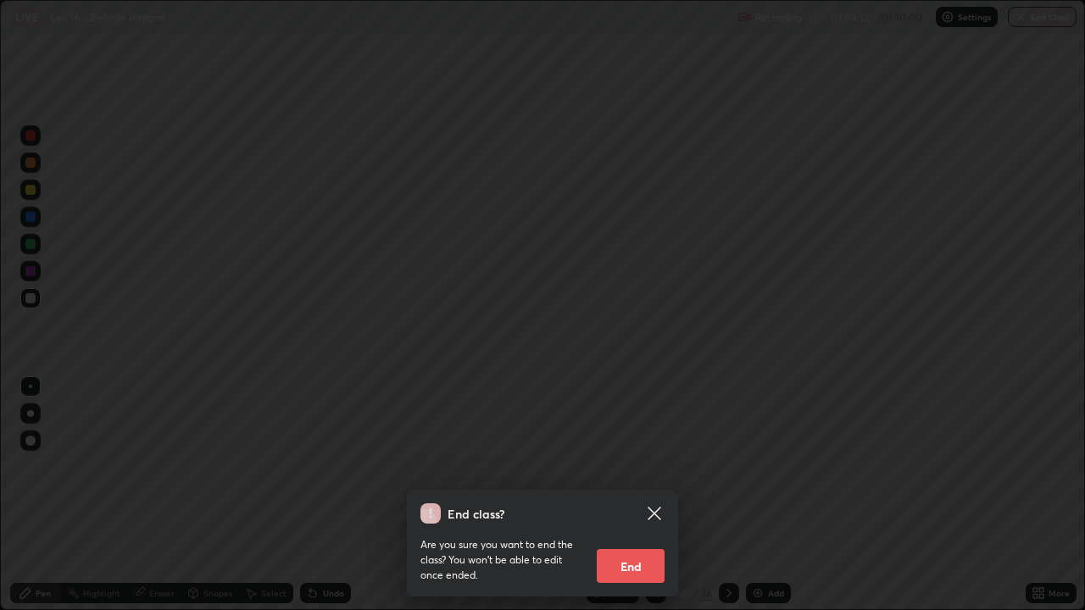
click at [643, 495] on button "End" at bounding box center [630, 566] width 68 height 34
